Goal: Contribute content: Add original content to the website for others to see

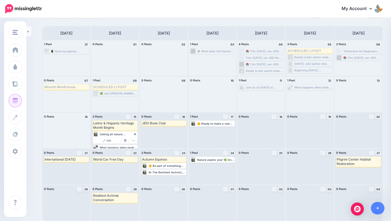
scroll to position [18, 0]
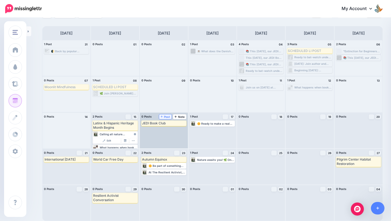
click at [164, 116] on span "Post" at bounding box center [166, 116] width 10 height 3
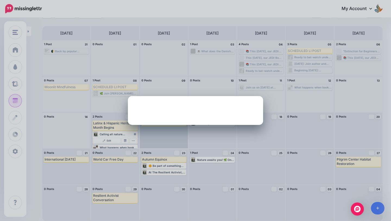
scroll to position [0, 0]
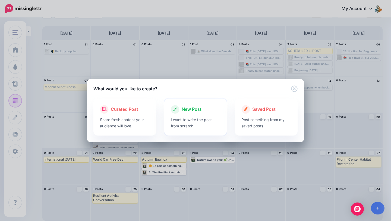
click at [208, 116] on p "I want to write the post from scratch." at bounding box center [196, 122] width 50 height 12
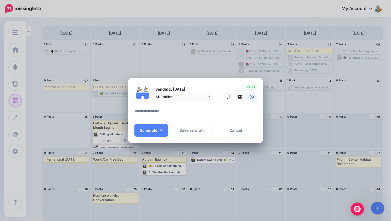
click at [181, 113] on textarea at bounding box center [196, 112] width 125 height 11
click at [238, 96] on icon at bounding box center [240, 97] width 4 height 4
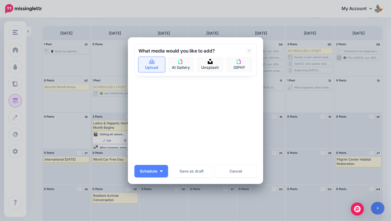
click at [152, 65] on link "Upload" at bounding box center [151, 64] width 27 height 15
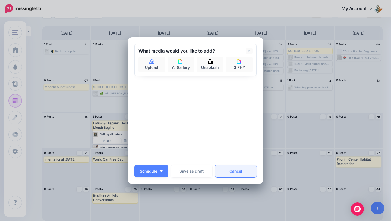
click at [236, 174] on link "Cancel" at bounding box center [236, 171] width 42 height 12
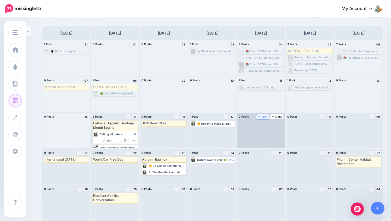
click at [265, 117] on span "Post" at bounding box center [263, 116] width 10 height 3
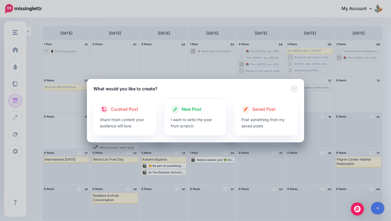
click at [184, 118] on p "I want to write the post from scratch." at bounding box center [196, 122] width 50 height 12
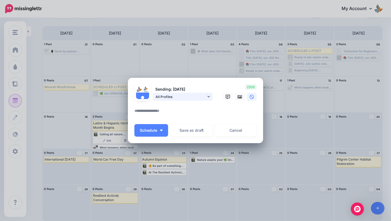
click at [202, 99] on span "All Profiles" at bounding box center [181, 97] width 51 height 6
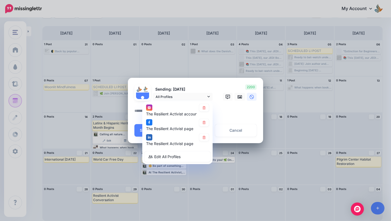
click at [225, 112] on textarea at bounding box center [196, 112] width 125 height 11
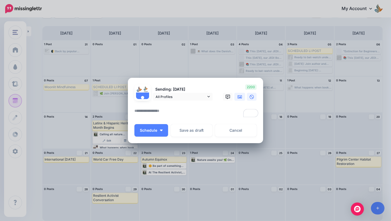
click at [241, 97] on icon at bounding box center [240, 96] width 4 height 3
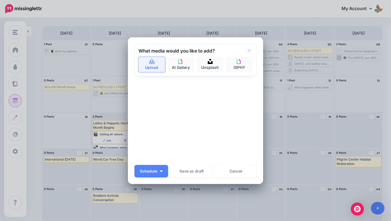
click at [156, 68] on link "Upload" at bounding box center [151, 64] width 27 height 15
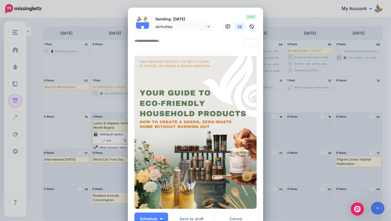
click at [177, 37] on textarea "To enrich screen reader interactions, please activate Accessibility in Grammarl…" at bounding box center [196, 42] width 125 height 11
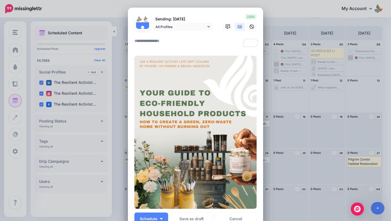
paste textarea "**********"
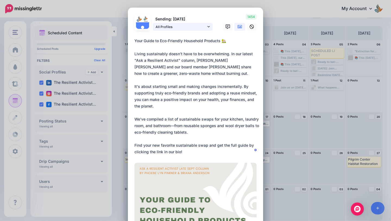
click at [189, 25] on span "All Profiles" at bounding box center [181, 27] width 51 height 6
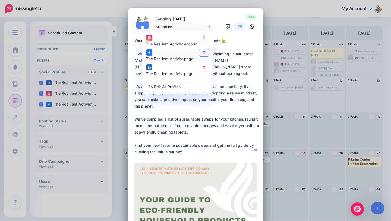
click at [203, 51] on icon at bounding box center [204, 52] width 3 height 3
click at [203, 65] on link at bounding box center [204, 67] width 10 height 7
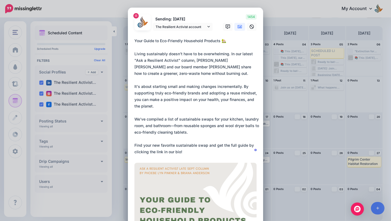
click at [193, 105] on textarea "**********" at bounding box center [196, 95] width 125 height 117
click at [248, 132] on textarea "**********" at bounding box center [196, 95] width 125 height 117
click at [183, 106] on textarea "**********" at bounding box center [196, 95] width 125 height 117
paste textarea "****"
click at [211, 135] on textarea "**********" at bounding box center [196, 95] width 125 height 117
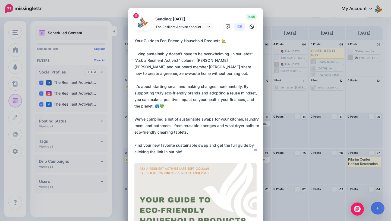
click at [210, 132] on textarea "**********" at bounding box center [196, 95] width 125 height 117
paste textarea "****"
click at [241, 134] on textarea "**********" at bounding box center [196, 95] width 125 height 117
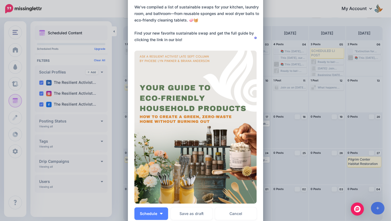
scroll to position [176, 0]
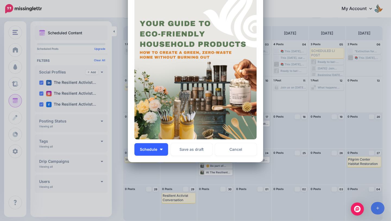
type textarea "**********"
click at [160, 150] on button "Schedule" at bounding box center [151, 149] width 34 height 12
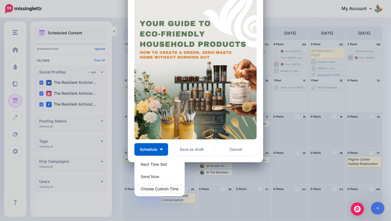
click at [169, 187] on link "Choose Custom Time" at bounding box center [160, 188] width 46 height 11
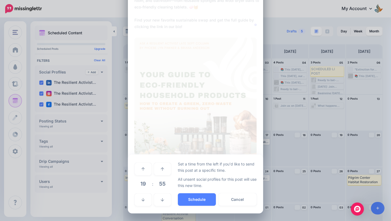
scroll to position [125, 0]
click at [145, 165] on link at bounding box center [143, 169] width 17 height 12
click at [142, 203] on link at bounding box center [143, 199] width 17 height 12
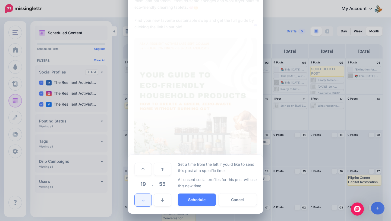
click at [142, 203] on link at bounding box center [143, 199] width 17 height 12
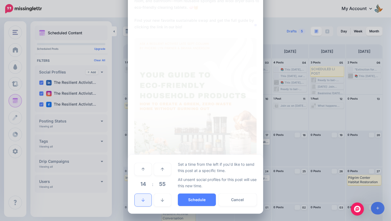
click at [142, 203] on link at bounding box center [143, 199] width 17 height 12
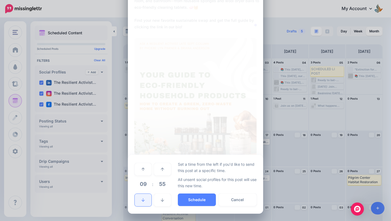
click at [142, 203] on link at bounding box center [143, 199] width 17 height 12
click at [145, 172] on link at bounding box center [143, 169] width 17 height 12
click at [144, 194] on link at bounding box center [143, 199] width 17 height 12
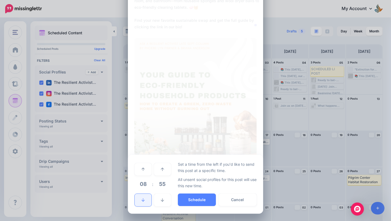
click at [144, 194] on link at bounding box center [143, 199] width 17 height 12
click at [160, 166] on link at bounding box center [162, 169] width 17 height 12
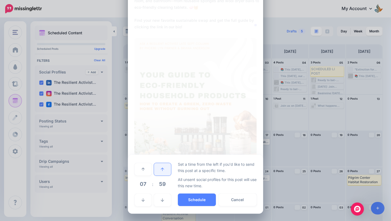
click at [160, 166] on link at bounding box center [162, 169] width 17 height 12
click at [161, 194] on link at bounding box center [162, 199] width 17 height 12
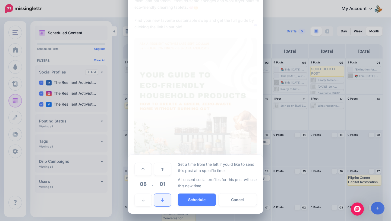
click at [161, 194] on link at bounding box center [162, 199] width 17 height 12
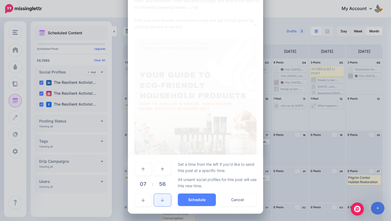
click at [161, 194] on link at bounding box center [162, 199] width 17 height 12
click at [171, 170] on link at bounding box center [162, 169] width 17 height 12
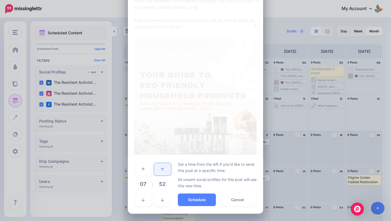
click at [171, 170] on link at bounding box center [162, 169] width 17 height 12
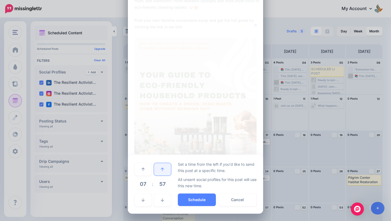
click at [171, 170] on link at bounding box center [162, 169] width 17 height 12
click at [190, 198] on button "Schedule" at bounding box center [197, 199] width 38 height 12
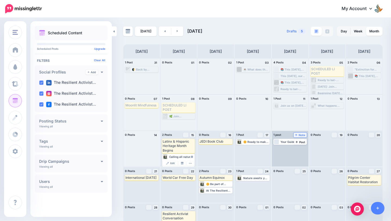
click at [301, 135] on span "Note" at bounding box center [300, 134] width 10 height 3
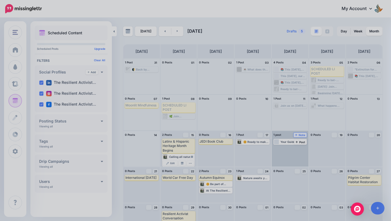
scroll to position [0, 0]
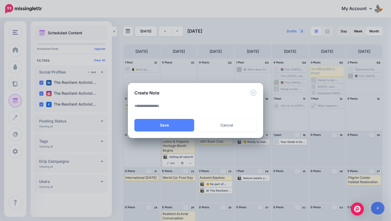
click at [175, 104] on textarea at bounding box center [196, 107] width 125 height 11
click at [231, 125] on link "Cancel" at bounding box center [227, 125] width 60 height 12
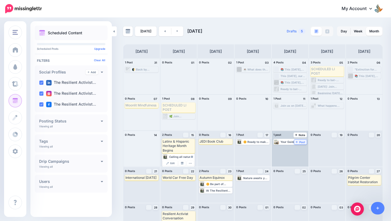
click at [302, 143] on span "Post" at bounding box center [301, 141] width 10 height 3
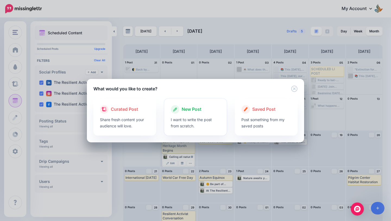
click at [193, 114] on div at bounding box center [196, 115] width 50 height 3
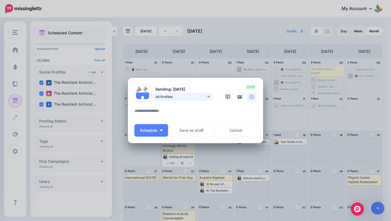
click at [200, 99] on link "All Profiles" at bounding box center [183, 97] width 60 height 8
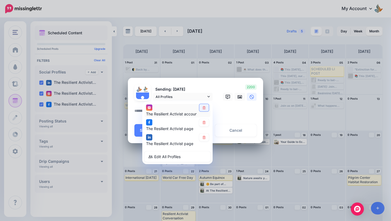
click at [206, 107] on icon at bounding box center [204, 107] width 4 height 3
click at [203, 137] on icon at bounding box center [204, 137] width 4 height 3
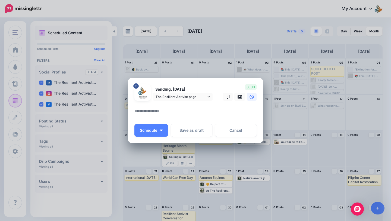
click at [216, 112] on textarea at bounding box center [196, 112] width 125 height 11
click at [203, 101] on div at bounding box center [195, 103] width 122 height 7
click at [203, 100] on div at bounding box center [195, 103] width 122 height 7
click at [203, 97] on span "The Resilient Activist page" at bounding box center [181, 97] width 51 height 6
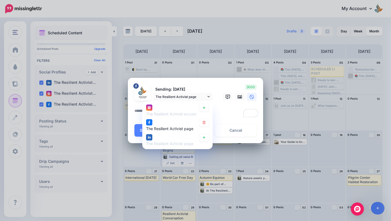
click at [231, 112] on textarea "To enrich screen reader interactions, please activate Accessibility in Grammarl…" at bounding box center [196, 112] width 125 height 11
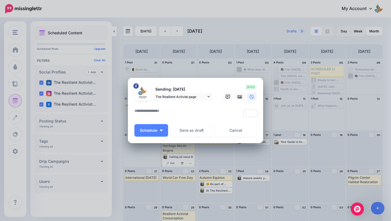
paste textarea "****"
type textarea "****"
click at [239, 95] on icon at bounding box center [240, 96] width 4 height 3
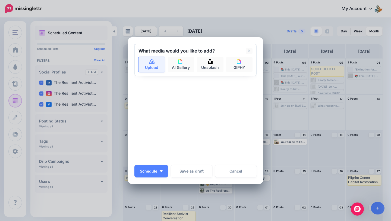
click at [152, 66] on link "Upload" at bounding box center [151, 64] width 27 height 15
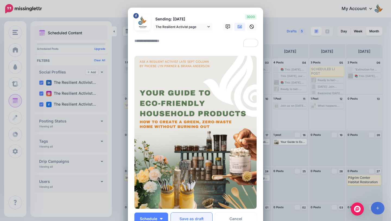
click at [184, 216] on button "Save as draft" at bounding box center [192, 218] width 42 height 12
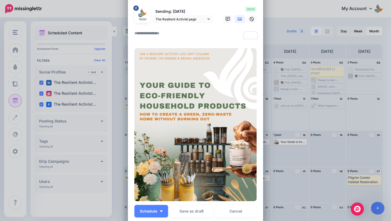
scroll to position [39, 0]
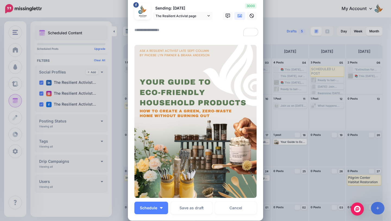
click at [180, 24] on div at bounding box center [195, 23] width 122 height 7
click at [180, 31] on textarea "To enrich screen reader interactions, please activate Accessibility in Grammarl…" at bounding box center [196, 32] width 125 height 11
type textarea "****"
click at [194, 207] on button "Save as draft" at bounding box center [192, 207] width 42 height 12
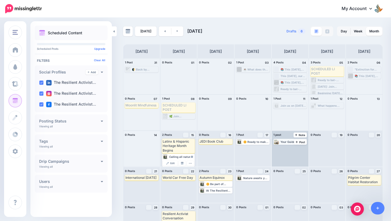
click at [282, 142] on div "Your Guide to Eco-Friendly Household Products 🏡 Living sustainably doesn't have…" at bounding box center [294, 141] width 26 height 3
click at [283, 148] on span "Edit" at bounding box center [284, 148] width 4 height 3
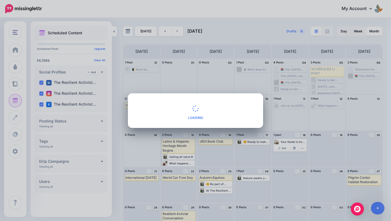
scroll to position [0, 0]
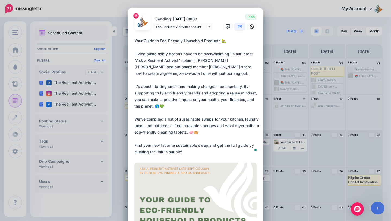
drag, startPoint x: 185, startPoint y: 151, endPoint x: 123, endPoint y: 39, distance: 127.9
click at [123, 39] on div "Edit Post Loading Sending: 18th Sep 08:00 The Resilient Activist account" at bounding box center [195, 110] width 391 height 221
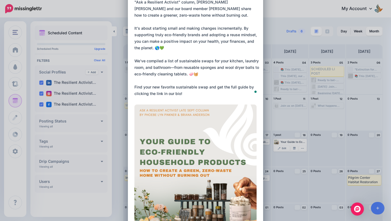
scroll to position [130, 0]
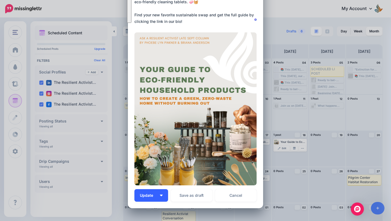
click at [154, 195] on span "Update" at bounding box center [148, 195] width 17 height 4
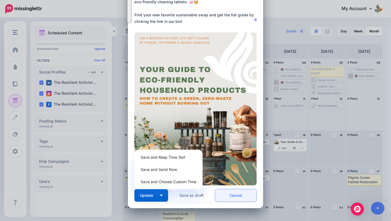
click at [245, 197] on link "Cancel" at bounding box center [236, 195] width 42 height 12
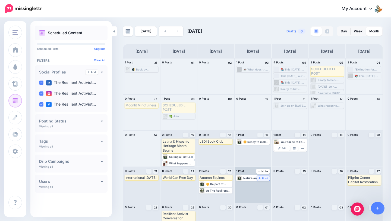
scroll to position [0, 0]
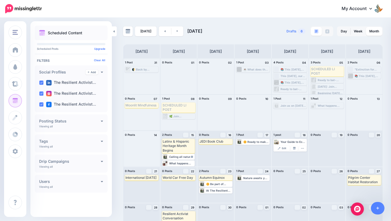
click at [293, 24] on link at bounding box center [292, 27] width 9 height 9
click at [297, 32] on link "Drafts 6" at bounding box center [296, 31] width 26 height 10
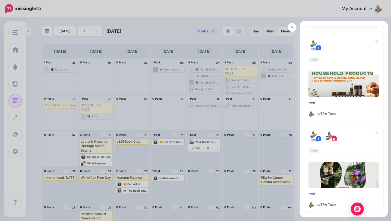
scroll to position [3075, 0]
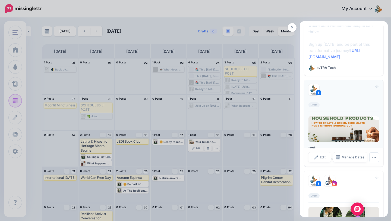
click at [327, 91] on div "Draft" at bounding box center [343, 97] width 71 height 27
click at [320, 155] on span "Edit" at bounding box center [323, 156] width 6 height 3
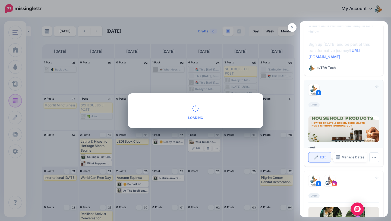
scroll to position [0, 0]
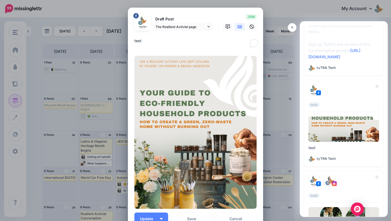
drag, startPoint x: 150, startPoint y: 42, endPoint x: 127, endPoint y: 41, distance: 23.1
click at [127, 41] on div "Edit Post Loading Draft Post The Resilient Activist page" at bounding box center [195, 110] width 391 height 221
paste textarea "**********"
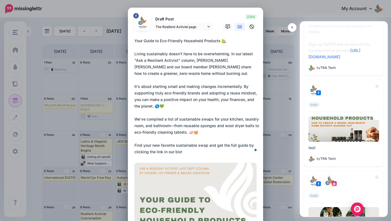
scroll to position [18, 0]
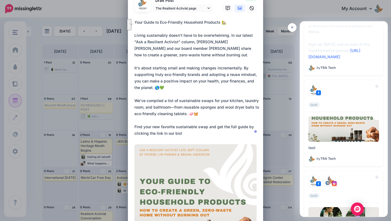
drag, startPoint x: 199, startPoint y: 133, endPoint x: 247, endPoint y: 127, distance: 48.8
click at [247, 127] on textarea "**********" at bounding box center [196, 77] width 125 height 117
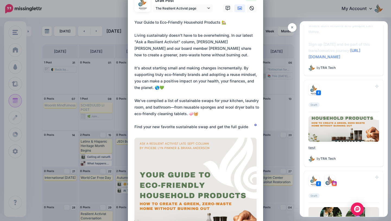
click at [217, 126] on textarea "**********" at bounding box center [196, 74] width 125 height 111
click at [249, 127] on textarea "**********" at bounding box center [196, 74] width 125 height 111
paste textarea "**********"
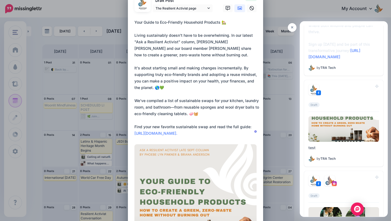
click at [225, 132] on textarea "**********" at bounding box center [196, 77] width 125 height 117
click at [239, 132] on textarea "**********" at bounding box center [196, 77] width 125 height 117
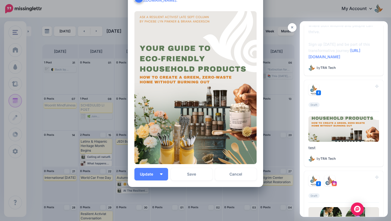
scroll to position [176, 0]
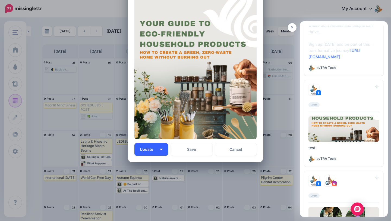
type textarea "**********"
click at [162, 147] on button "Update" at bounding box center [151, 149] width 34 height 12
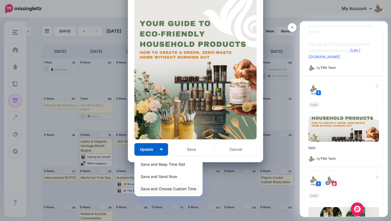
click at [185, 187] on link "Save and Choose Custom Time" at bounding box center [169, 188] width 64 height 11
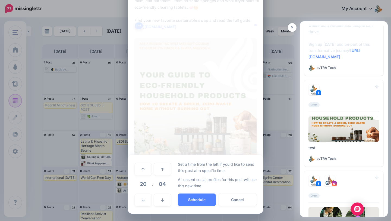
scroll to position [125, 0]
click at [144, 184] on span "20" at bounding box center [143, 183] width 15 height 15
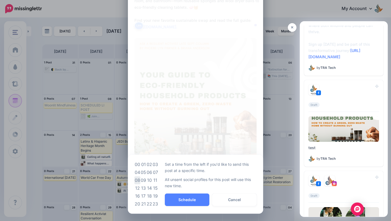
click at [138, 179] on td "08" at bounding box center [137, 180] width 6 height 8
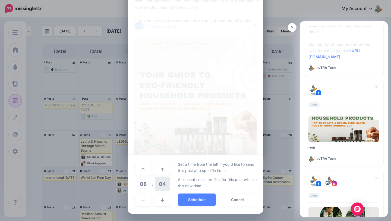
click at [167, 181] on span "04" at bounding box center [162, 183] width 15 height 15
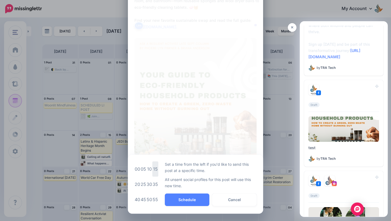
click at [153, 171] on td "15" at bounding box center [155, 168] width 6 height 15
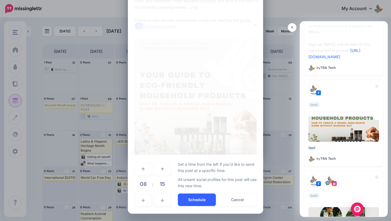
click at [203, 203] on button "Schedule" at bounding box center [197, 199] width 38 height 12
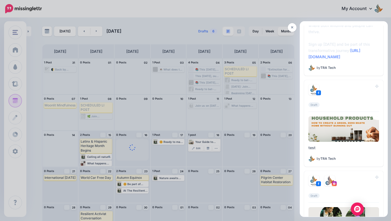
scroll to position [0, 0]
drag, startPoint x: 132, startPoint y: 149, endPoint x: 199, endPoint y: 158, distance: 68.1
click at [199, 158] on div at bounding box center [195, 110] width 391 height 221
drag, startPoint x: 138, startPoint y: 148, endPoint x: 123, endPoint y: 160, distance: 19.1
click at [123, 160] on div at bounding box center [195, 110] width 391 height 221
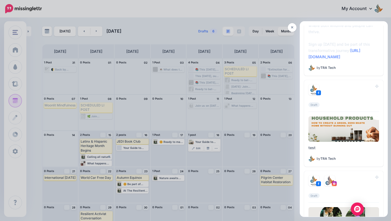
click at [153, 158] on div at bounding box center [195, 110] width 391 height 221
drag, startPoint x: 131, startPoint y: 146, endPoint x: 103, endPoint y: 148, distance: 28.3
click at [103, 148] on div at bounding box center [195, 110] width 391 height 221
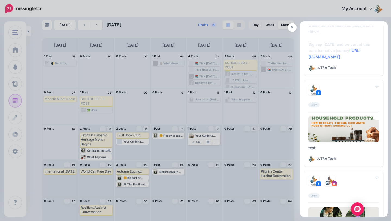
scroll to position [6, 0]
click at [136, 141] on div at bounding box center [195, 110] width 391 height 221
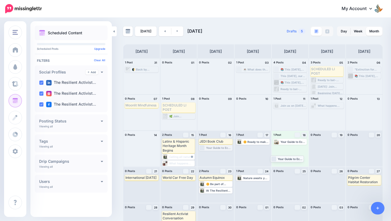
scroll to position [6, 0]
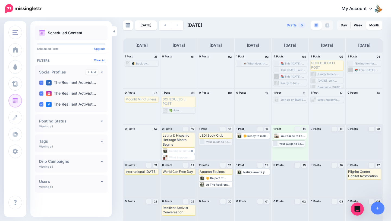
drag, startPoint x: 211, startPoint y: 148, endPoint x: 284, endPoint y: 143, distance: 72.9
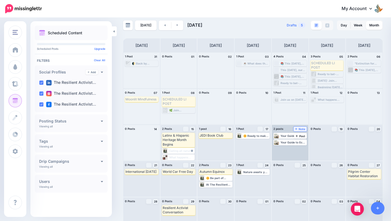
click at [303, 129] on span "Note" at bounding box center [300, 128] width 10 height 3
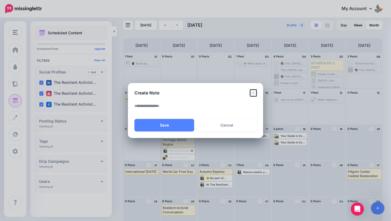
click at [255, 93] on icon "Close" at bounding box center [253, 92] width 7 height 7
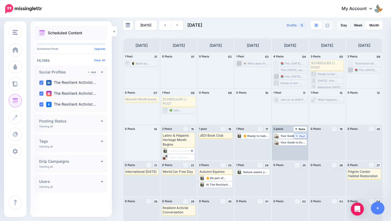
click at [301, 136] on span "Post" at bounding box center [301, 135] width 10 height 3
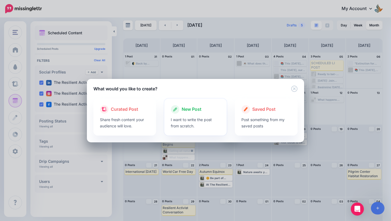
click at [204, 115] on div at bounding box center [196, 115] width 50 height 3
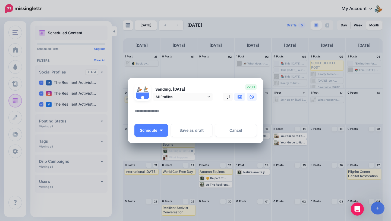
click at [241, 97] on icon at bounding box center [240, 96] width 4 height 3
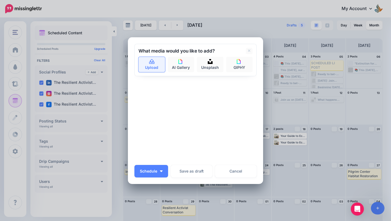
click at [162, 65] on link "Upload" at bounding box center [151, 64] width 27 height 15
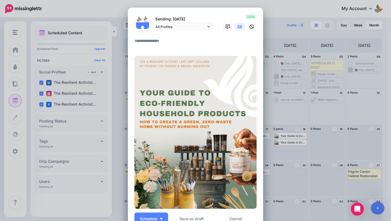
click at [168, 39] on textarea at bounding box center [196, 42] width 125 height 11
paste textarea "**********"
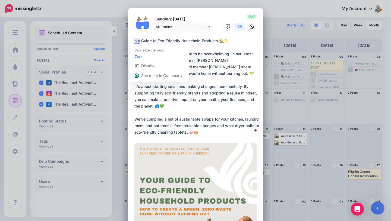
click at [134, 41] on div "Loading Sending: [DATE] All Profiles" at bounding box center [195, 163] width 135 height 311
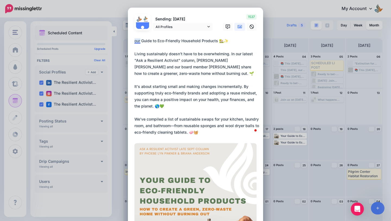
click at [135, 41] on textarea "**********" at bounding box center [196, 86] width 125 height 98
click at [217, 132] on textarea "**********" at bounding box center [196, 86] width 125 height 98
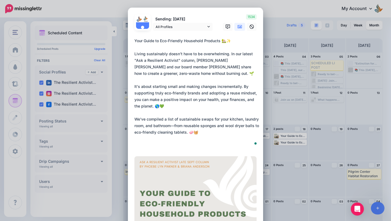
paste textarea "**********"
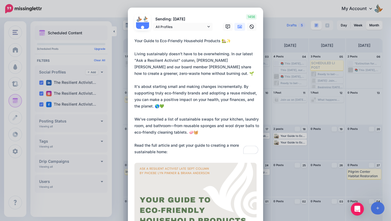
paste textarea "**********"
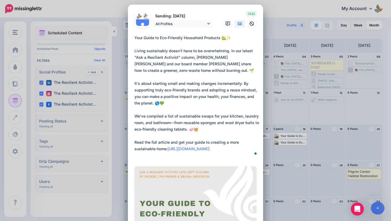
scroll to position [0, 0]
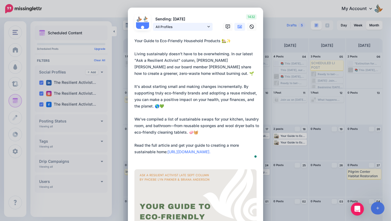
type textarea "**********"
click at [200, 29] on span "All Profiles" at bounding box center [181, 27] width 51 height 6
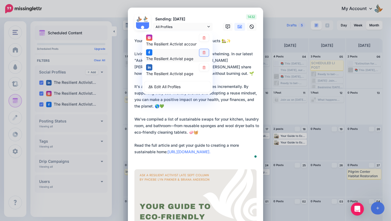
click at [203, 52] on icon at bounding box center [204, 52] width 4 height 3
click at [203, 41] on link at bounding box center [204, 37] width 10 height 7
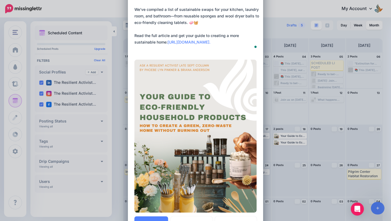
scroll to position [182, 0]
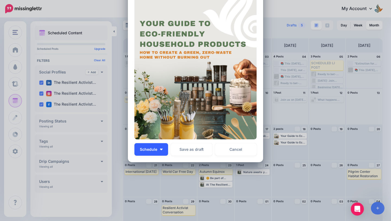
click at [157, 147] on span "Schedule" at bounding box center [148, 149] width 17 height 4
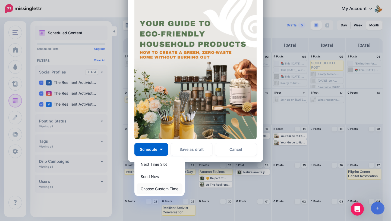
click at [161, 189] on link "Choose Custom Time" at bounding box center [160, 188] width 46 height 11
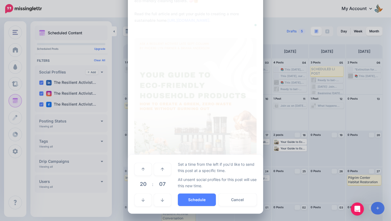
scroll to position [131, 0]
click at [142, 183] on span "20" at bounding box center [143, 183] width 15 height 15
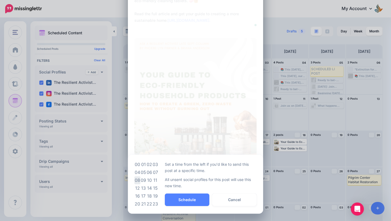
click at [137, 181] on td "08" at bounding box center [137, 180] width 6 height 8
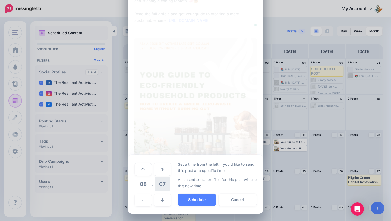
click at [167, 183] on span "07" at bounding box center [162, 183] width 15 height 15
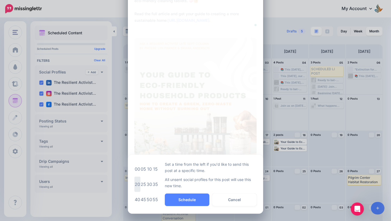
click at [139, 182] on td "20" at bounding box center [137, 183] width 6 height 15
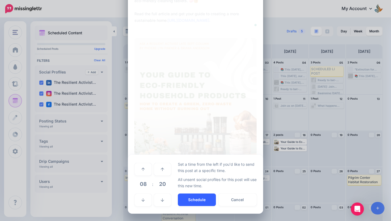
click at [199, 199] on button "Schedule" at bounding box center [197, 199] width 38 height 12
